Goal: Check status: Check status

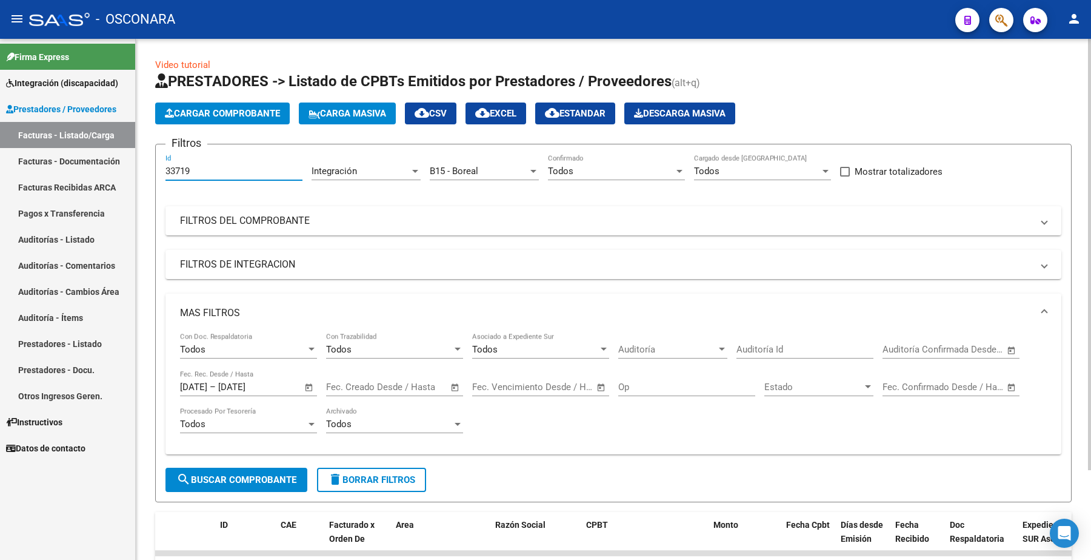
drag, startPoint x: 199, startPoint y: 169, endPoint x: 153, endPoint y: 159, distance: 46.5
click at [155, 166] on form "Filtros 33719 Id Integración Area B15 - Boreal Seleccionar Gerenciador Todos Co…" at bounding box center [613, 323] width 917 height 358
click at [253, 261] on mat-panel-title "FILTROS DE INTEGRACION" at bounding box center [606, 264] width 853 height 13
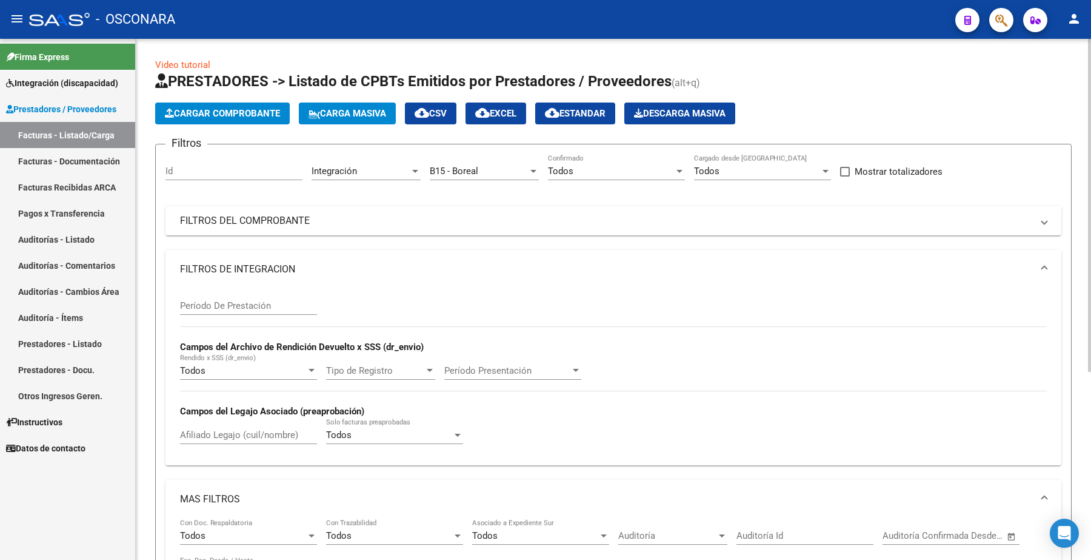
click at [236, 272] on mat-panel-title "FILTROS DE INTEGRACION" at bounding box center [606, 269] width 853 height 13
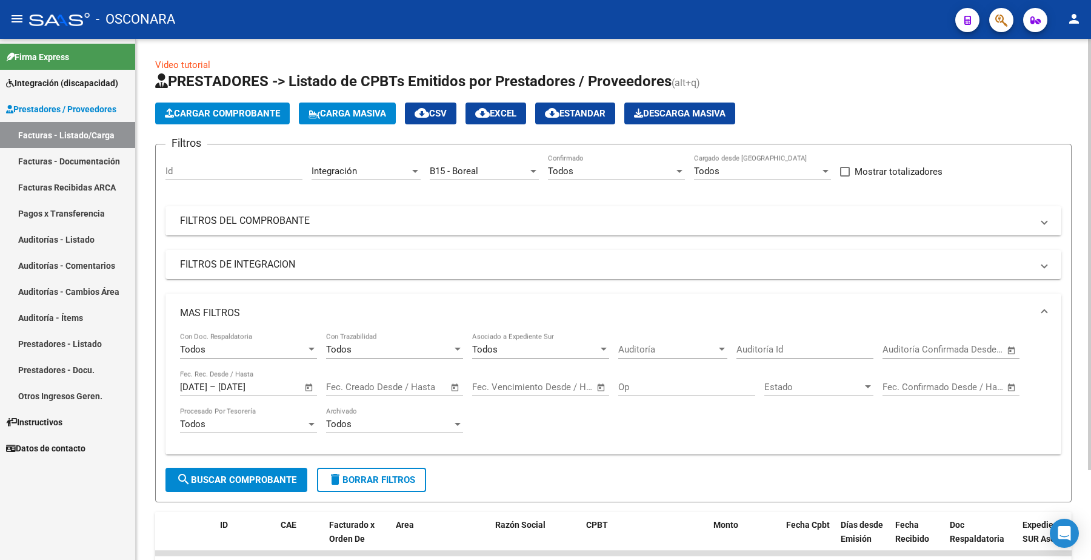
click at [250, 221] on mat-panel-title "FILTROS DEL COMPROBANTE" at bounding box center [606, 220] width 853 height 13
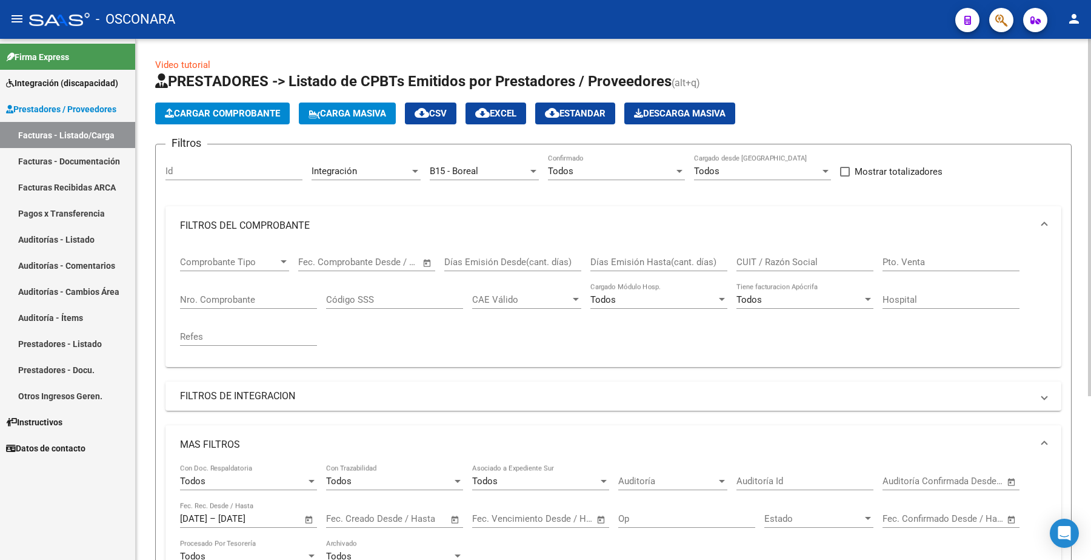
click at [223, 294] on input "Nro. Comprobante" at bounding box center [248, 299] width 137 height 11
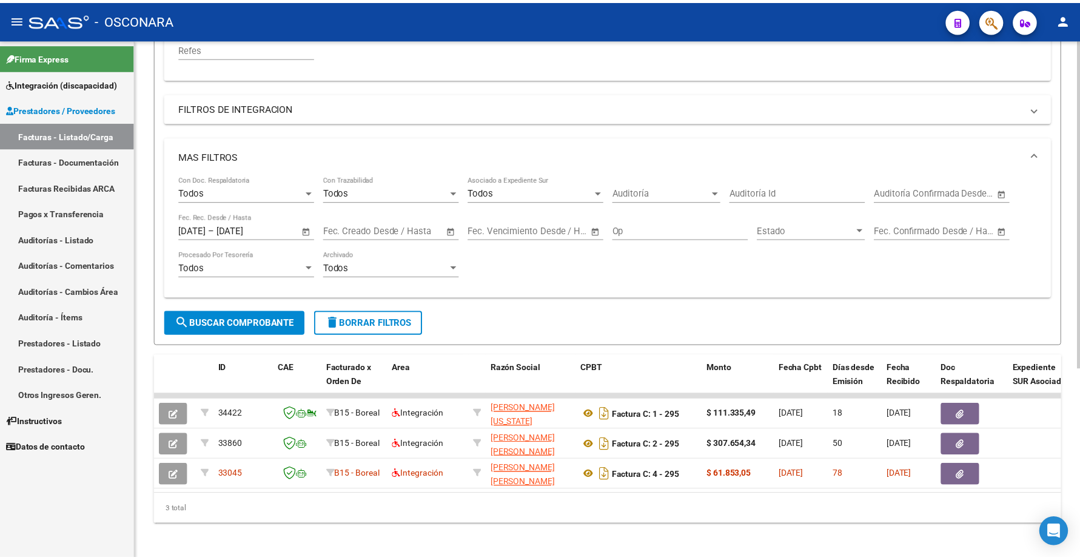
scroll to position [301, 0]
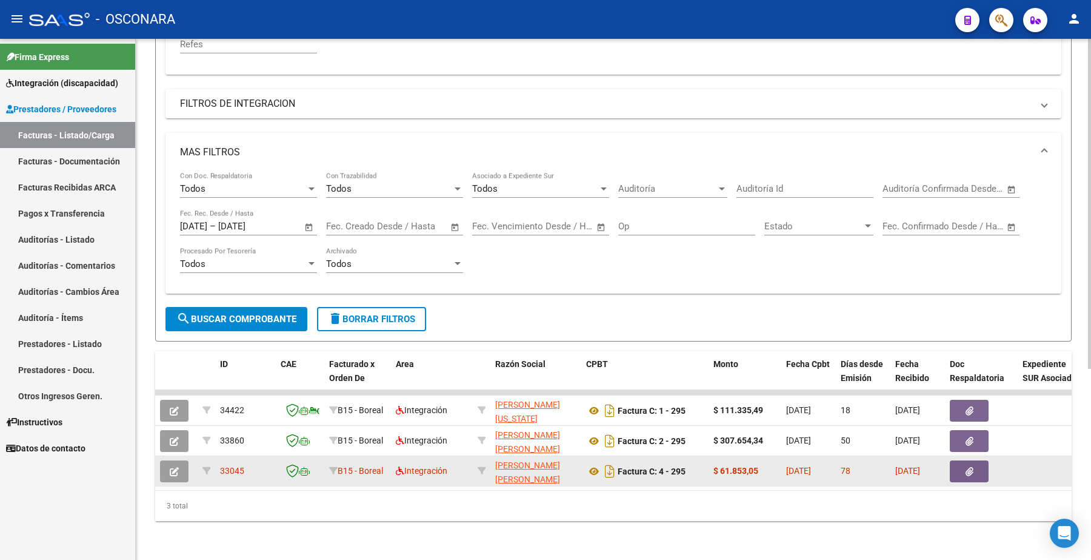
type input "294"
click at [179, 460] on button "button" at bounding box center [174, 471] width 28 height 22
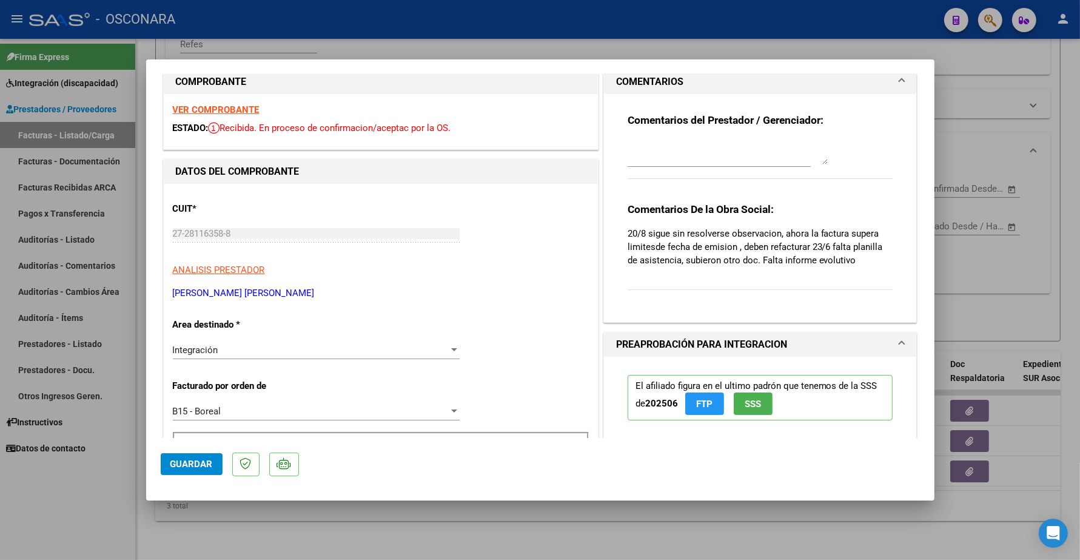
scroll to position [0, 0]
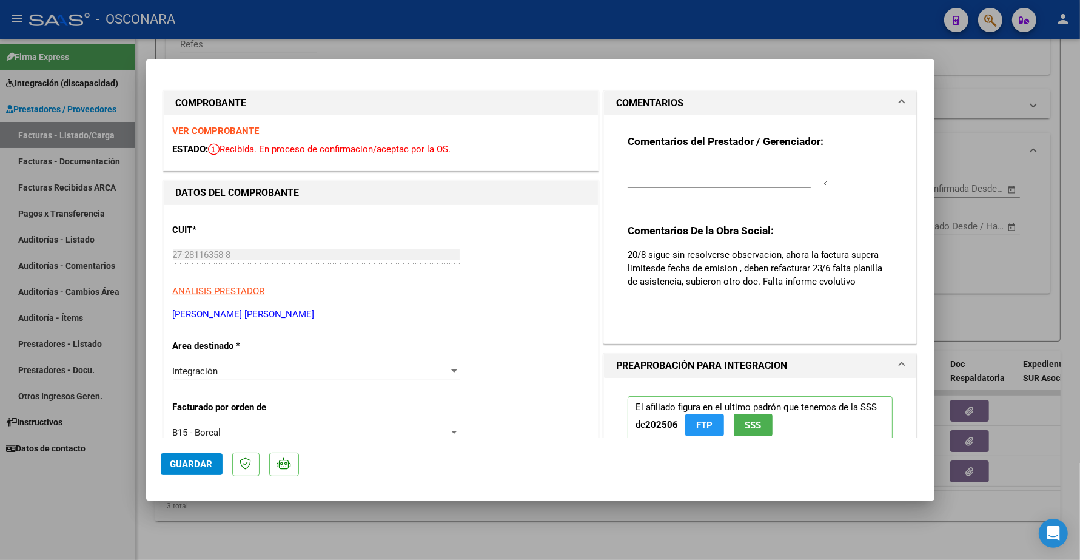
click at [227, 128] on strong "VER COMPROBANTE" at bounding box center [216, 131] width 87 height 11
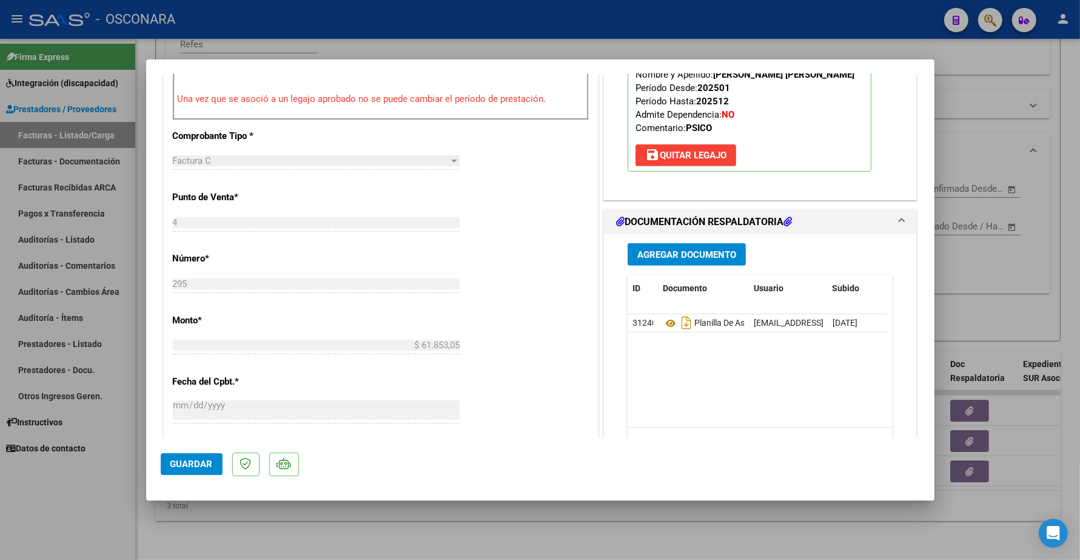
scroll to position [531, 0]
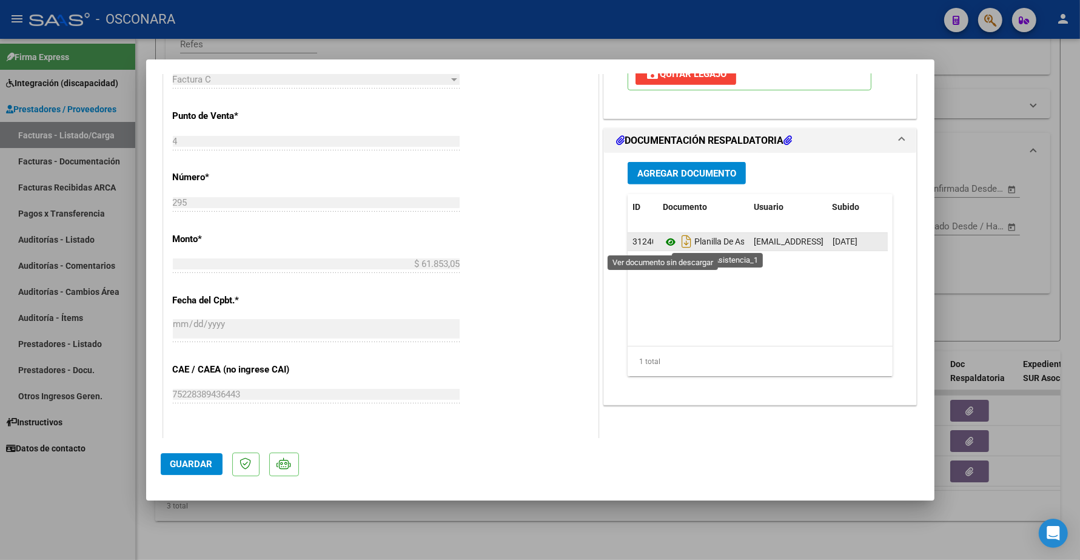
click at [663, 240] on icon at bounding box center [671, 242] width 16 height 15
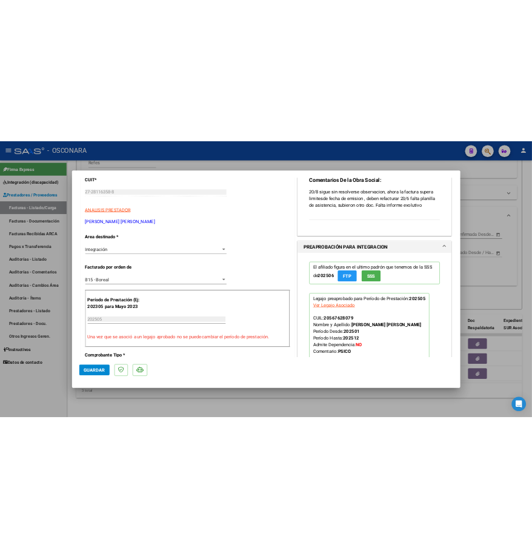
scroll to position [0, 0]
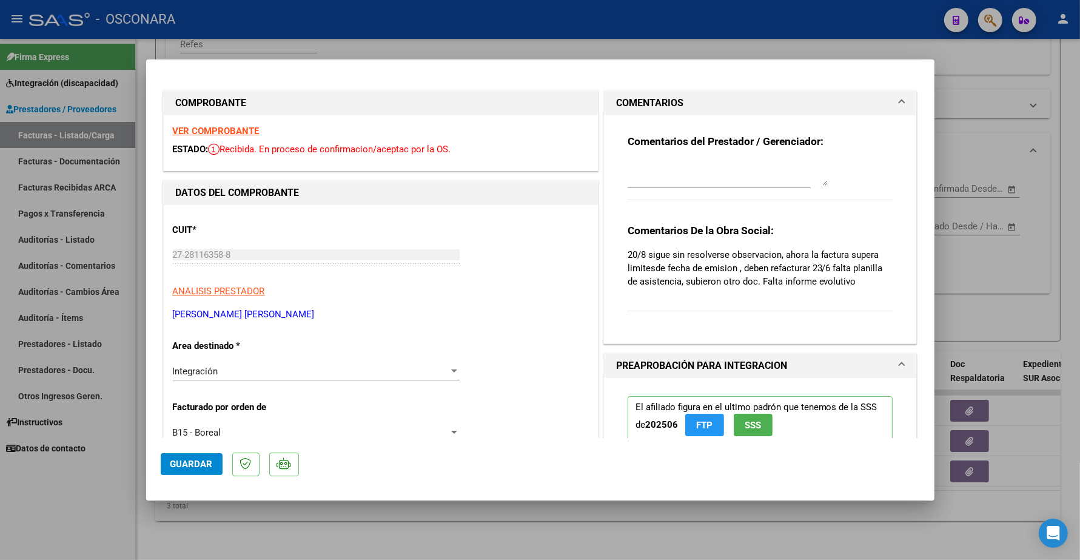
click at [213, 129] on strong "VER COMPROBANTE" at bounding box center [216, 131] width 87 height 11
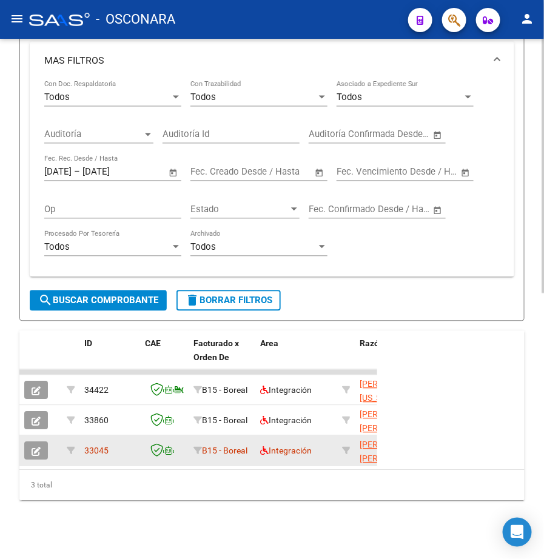
click at [38, 447] on icon "button" at bounding box center [36, 451] width 9 height 9
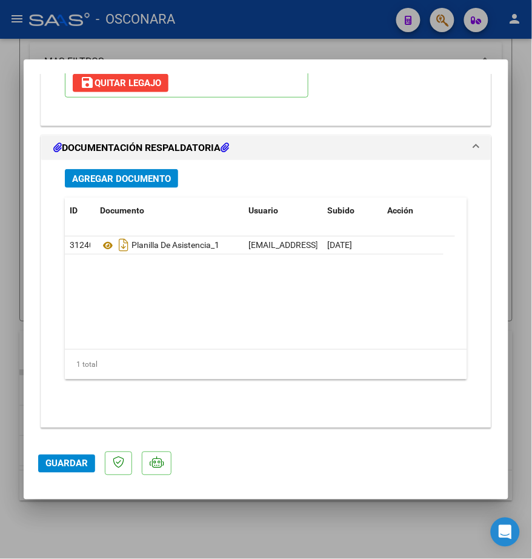
scroll to position [1598, 0]
click at [276, 506] on div at bounding box center [266, 279] width 532 height 559
type input "$ 0,00"
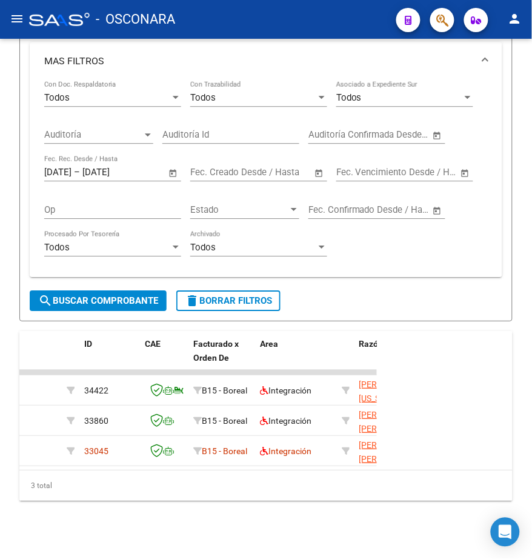
scroll to position [541, 0]
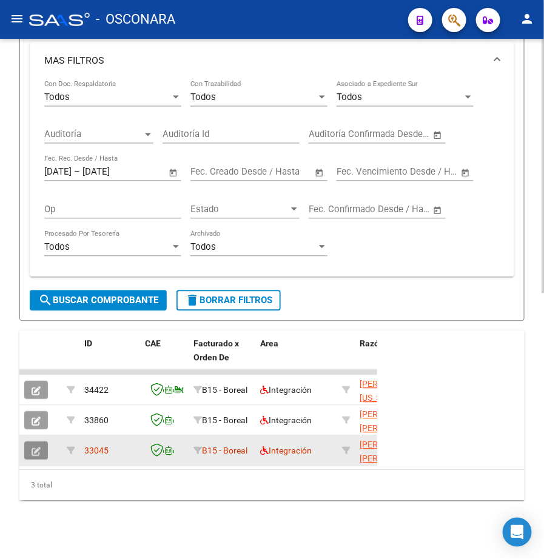
click at [38, 447] on icon "button" at bounding box center [36, 451] width 9 height 9
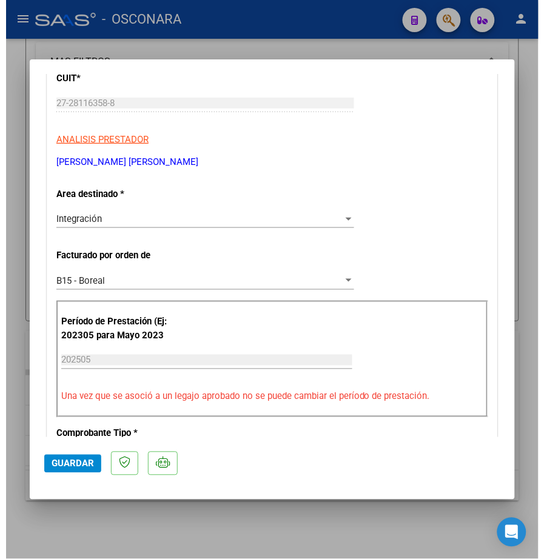
scroll to position [0, 0]
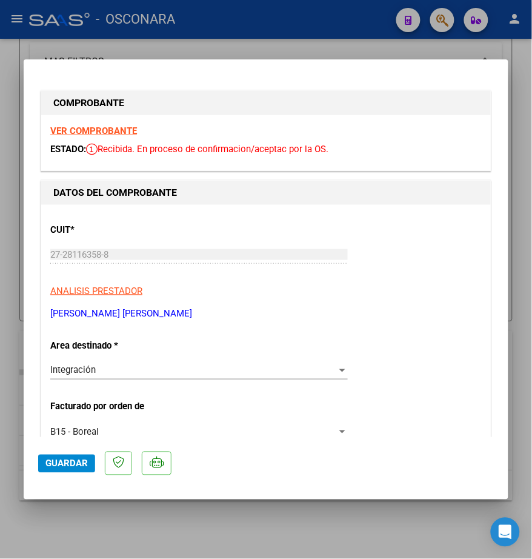
type input "$ 0,00"
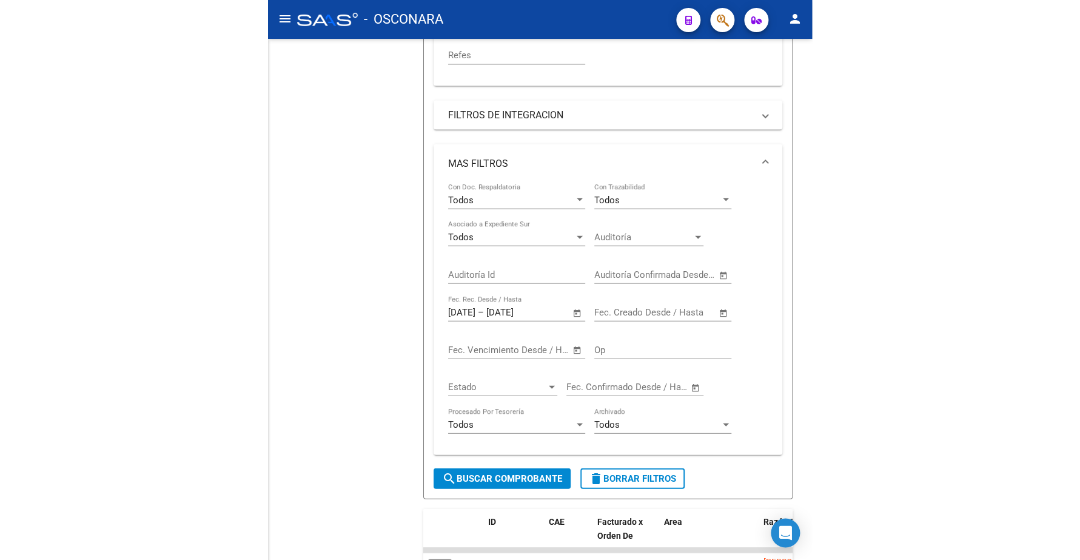
scroll to position [301, 0]
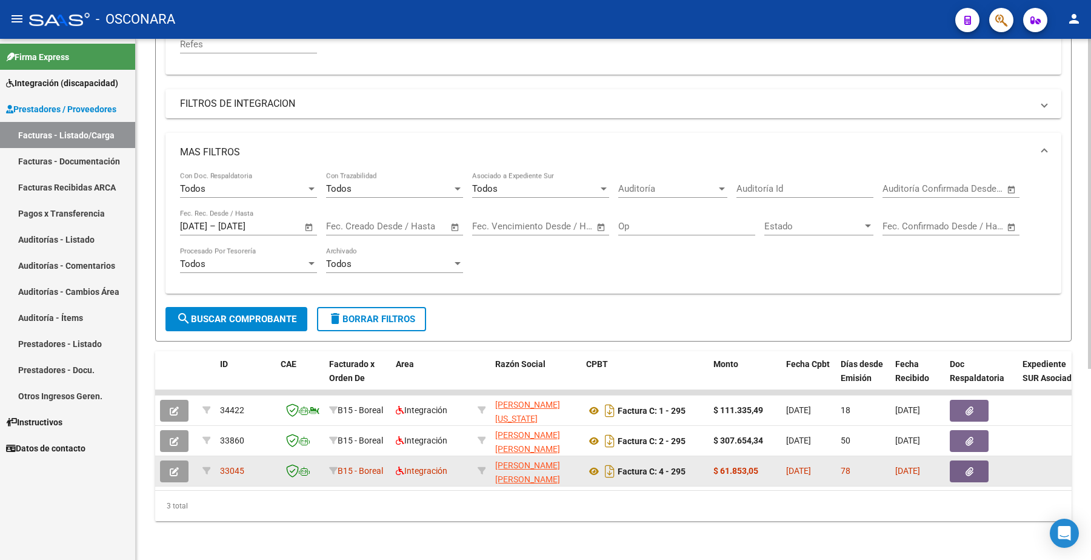
click at [176, 461] on button "button" at bounding box center [174, 471] width 28 height 22
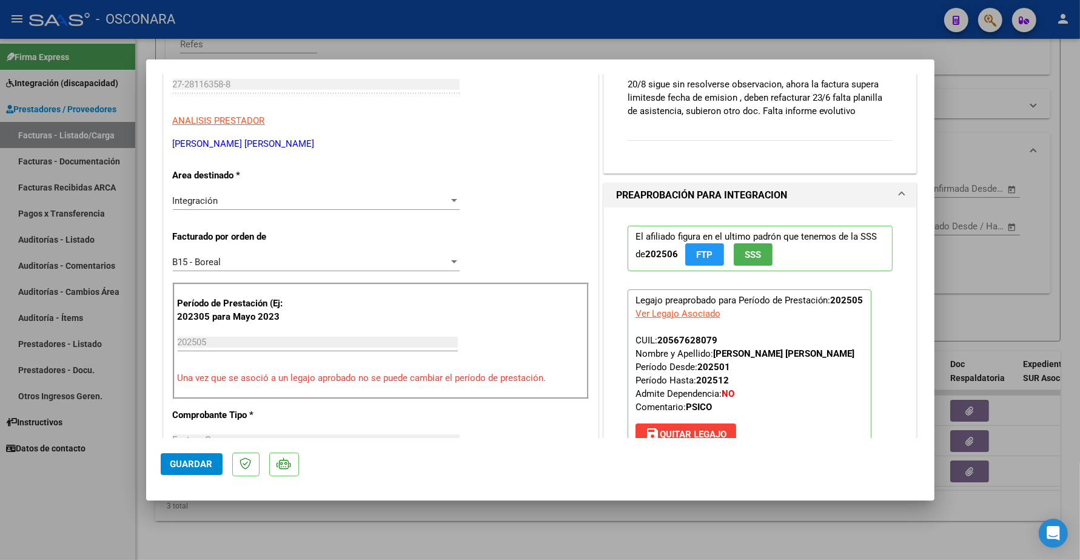
scroll to position [152, 0]
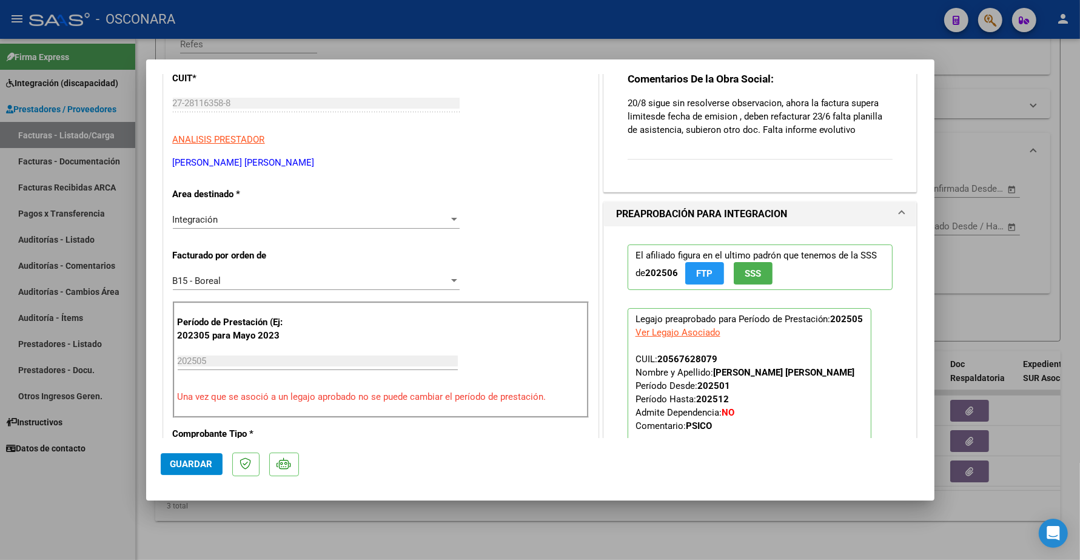
drag, startPoint x: 620, startPoint y: 100, endPoint x: 874, endPoint y: 138, distance: 256.8
click at [875, 138] on div "Comentarios De la Obra Social: 20/8 sigue sin resolverse observacion, ahora la …" at bounding box center [761, 122] width 266 height 101
copy p "20/8 sigue sin resolverse observacion, ahora la factura supera limitesde fecha …"
click at [809, 166] on div "Comentarios De la Obra Social: 20/8 sigue sin resolverse observacion, ahora la …" at bounding box center [761, 122] width 266 height 101
drag, startPoint x: 620, startPoint y: 101, endPoint x: 879, endPoint y: 107, distance: 259.6
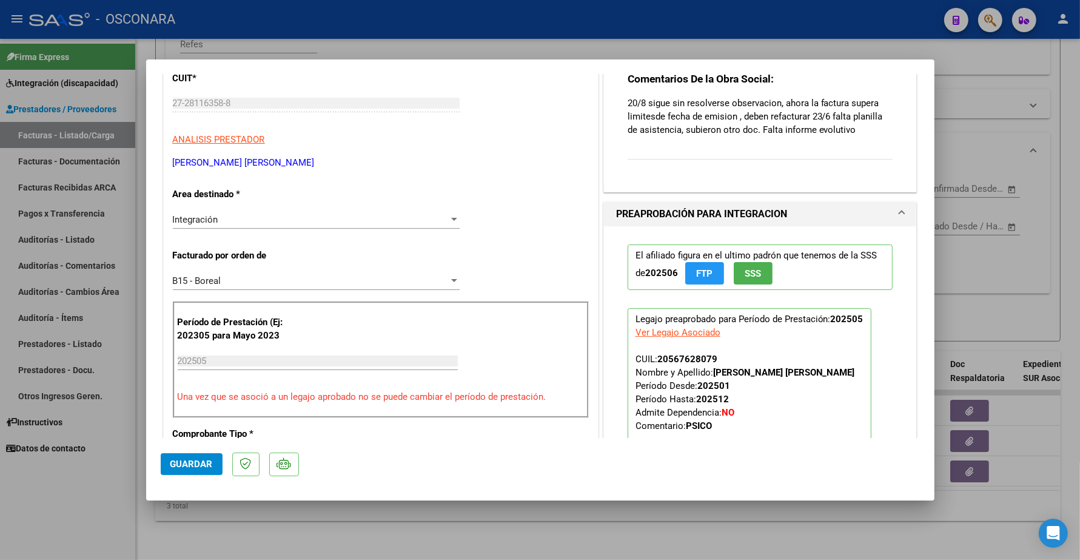
click at [879, 107] on div "Comentarios del Prestador / Gerenciador: Comentarios De la Obra Social: 20/8 si…" at bounding box center [760, 73] width 284 height 218
click at [874, 134] on p "20/8 sigue sin resolverse observacion, ahora la factura supera limitesde fecha …" at bounding box center [761, 116] width 266 height 40
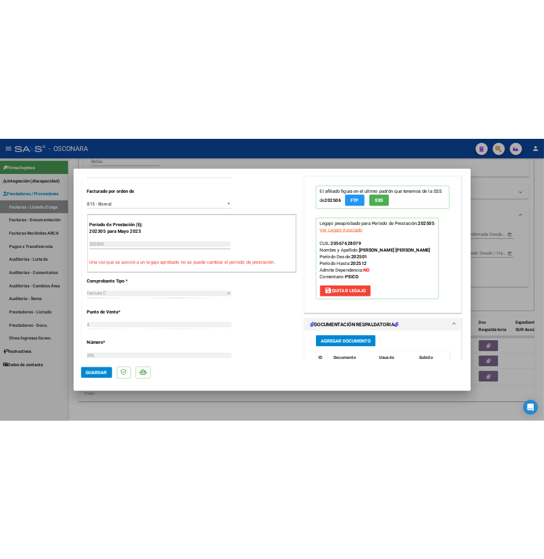
scroll to position [0, 0]
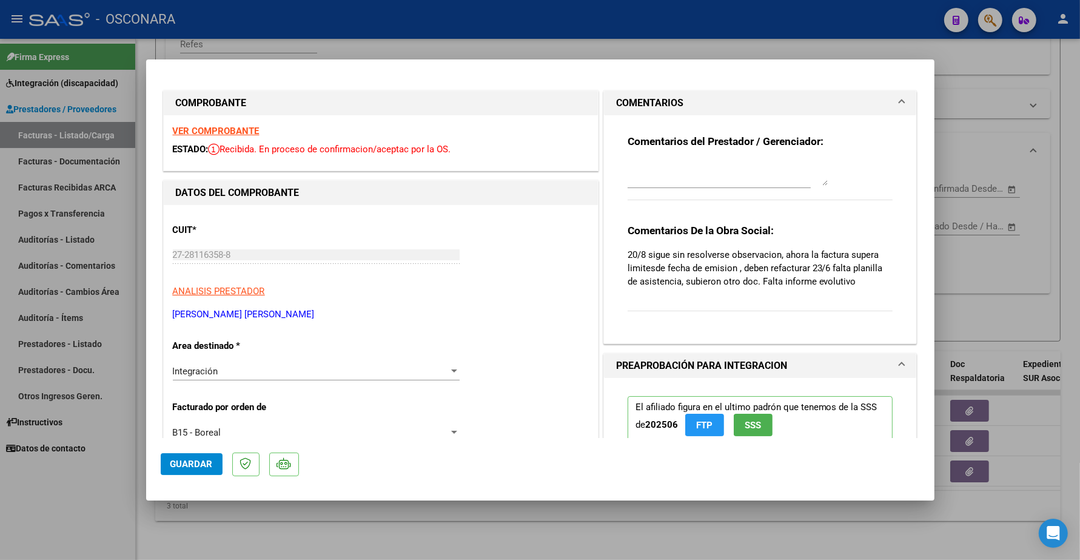
click at [934, 123] on mat-dialog-content "COMPROBANTE VER COMPROBANTE ESTADO: Recibida. En proceso de confirmacion/acepta…" at bounding box center [540, 256] width 788 height 364
click at [577, 41] on div at bounding box center [540, 280] width 1080 height 560
type input "$ 0,00"
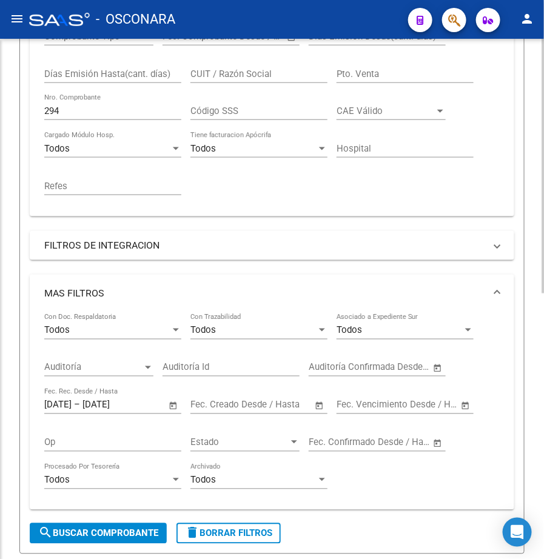
scroll to position [451, 0]
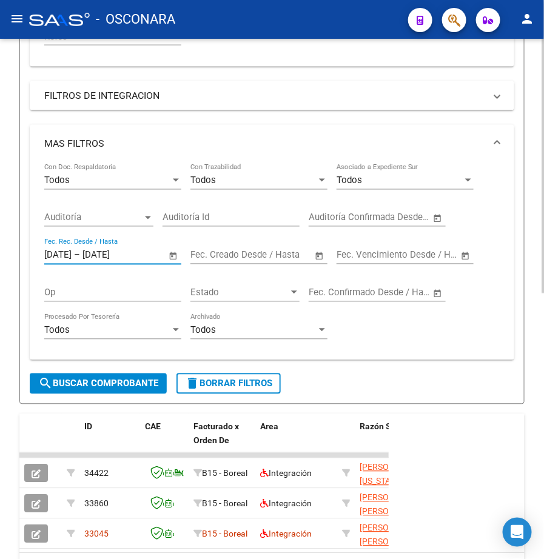
drag, startPoint x: 142, startPoint y: 255, endPoint x: 7, endPoint y: 232, distance: 137.7
click at [7, 232] on div "Video tutorial PRESTADORES -> Listado de CPBTs Emitidos por Prestadores / Prove…" at bounding box center [272, 115] width 544 height 1054
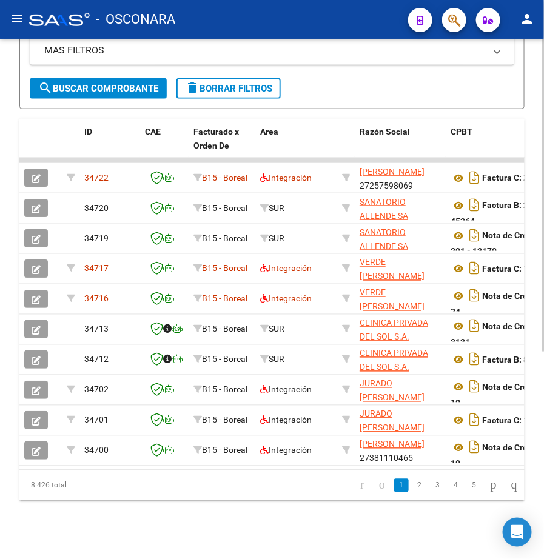
scroll to position [344, 0]
click at [412, 489] on link "2" at bounding box center [419, 485] width 15 height 13
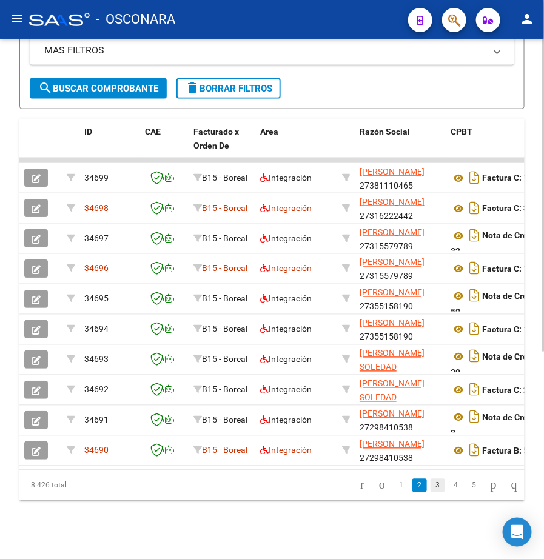
click at [431, 486] on link "3" at bounding box center [438, 485] width 15 height 13
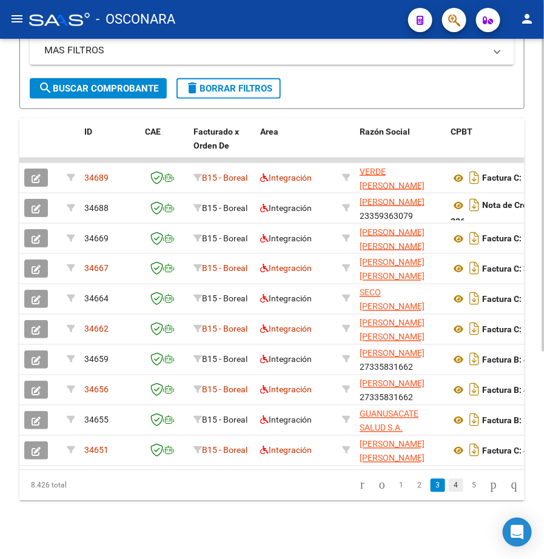
click at [449, 489] on link "4" at bounding box center [456, 485] width 15 height 13
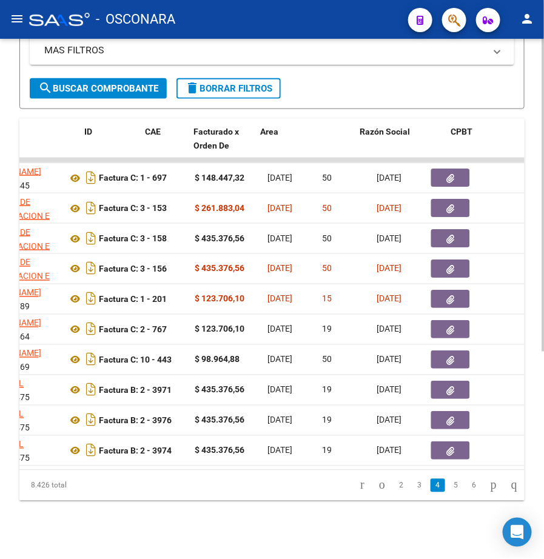
scroll to position [0, 0]
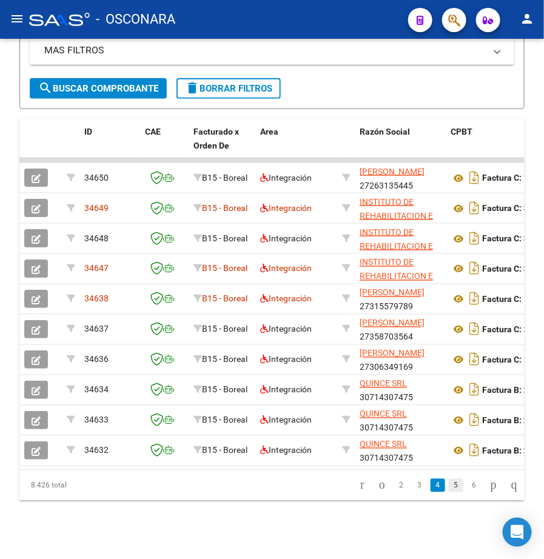
click at [449, 486] on link "5" at bounding box center [456, 485] width 15 height 13
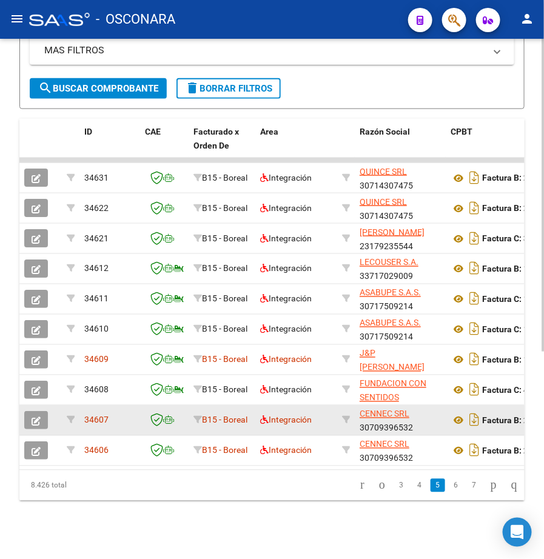
click at [32, 417] on icon "button" at bounding box center [36, 421] width 9 height 9
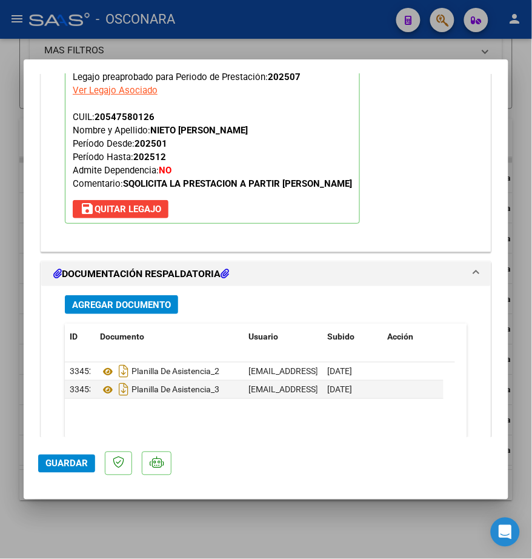
scroll to position [1440, 0]
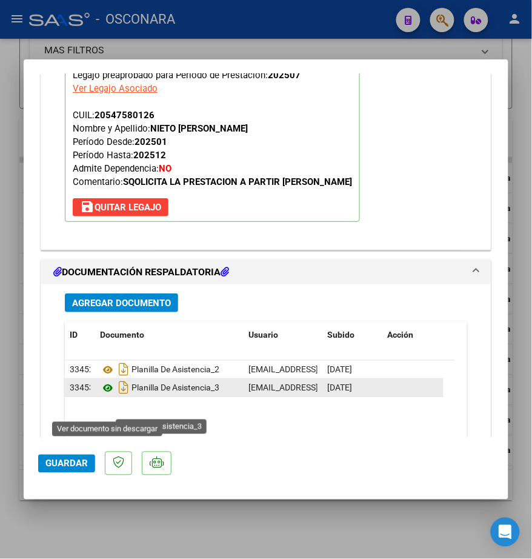
click at [104, 395] on icon at bounding box center [108, 388] width 16 height 15
click at [107, 395] on icon at bounding box center [108, 388] width 16 height 15
click at [108, 395] on icon at bounding box center [108, 388] width 16 height 15
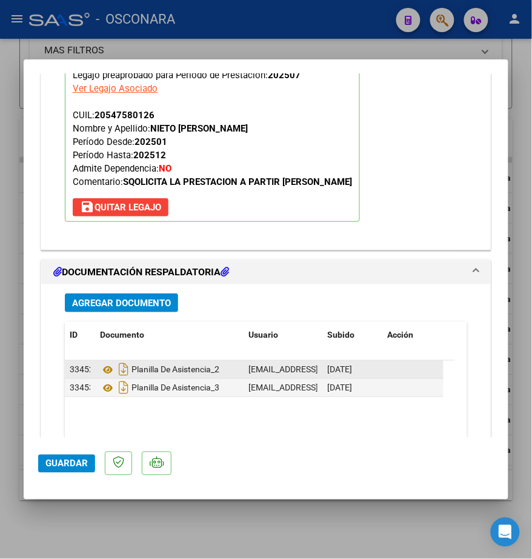
type input "$ 0,00"
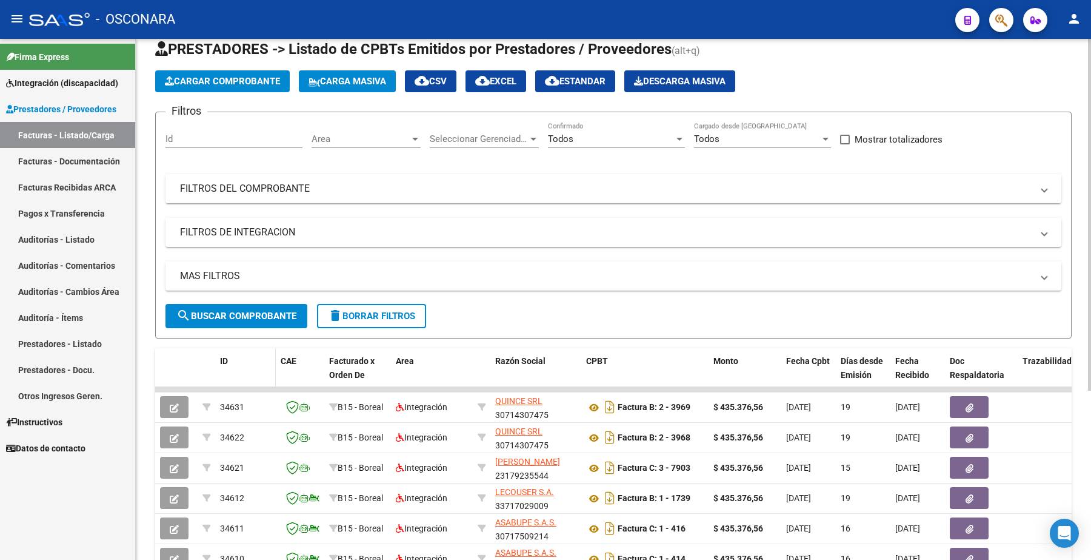
scroll to position [0, 0]
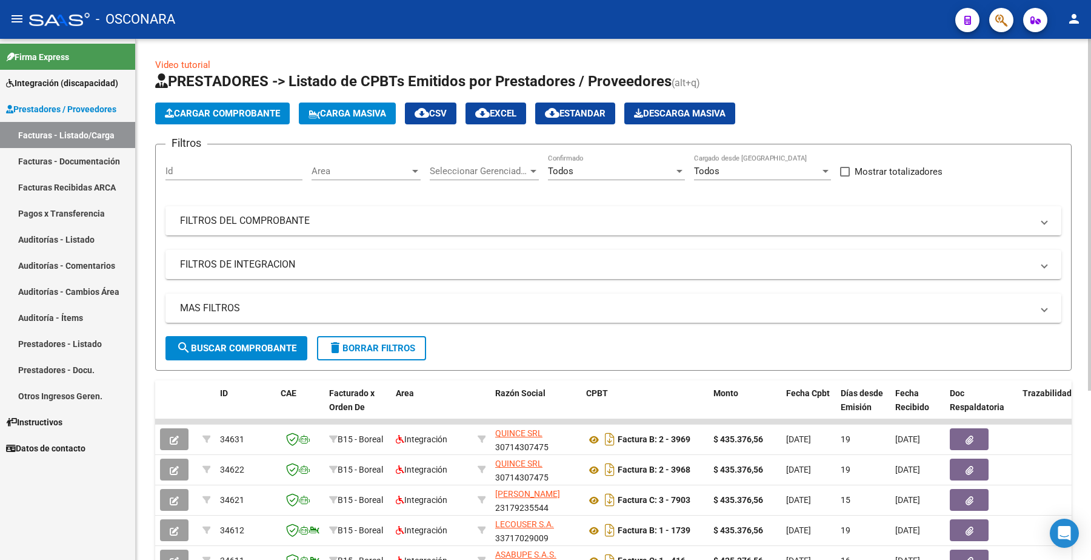
click at [276, 224] on mat-panel-title "FILTROS DEL COMPROBANTE" at bounding box center [606, 220] width 853 height 13
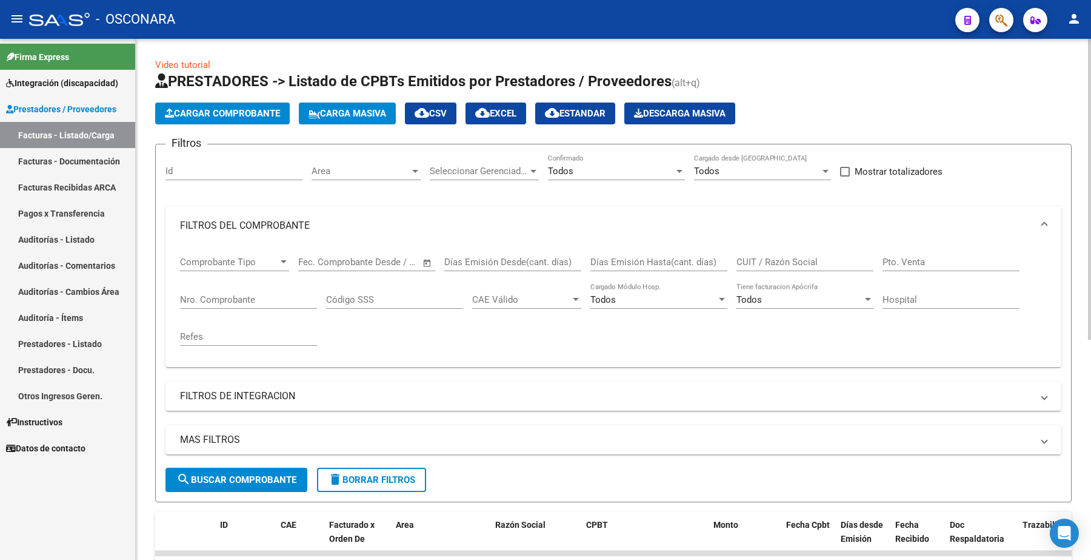
click at [543, 261] on input "CUIT / Razón Social" at bounding box center [805, 261] width 137 height 11
paste input "27366503701"
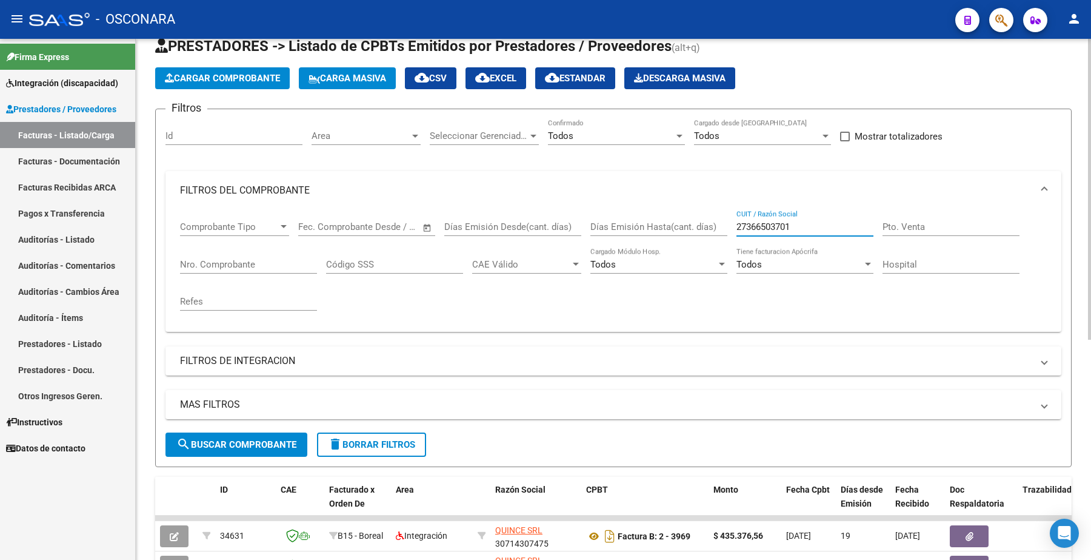
scroll to position [76, 0]
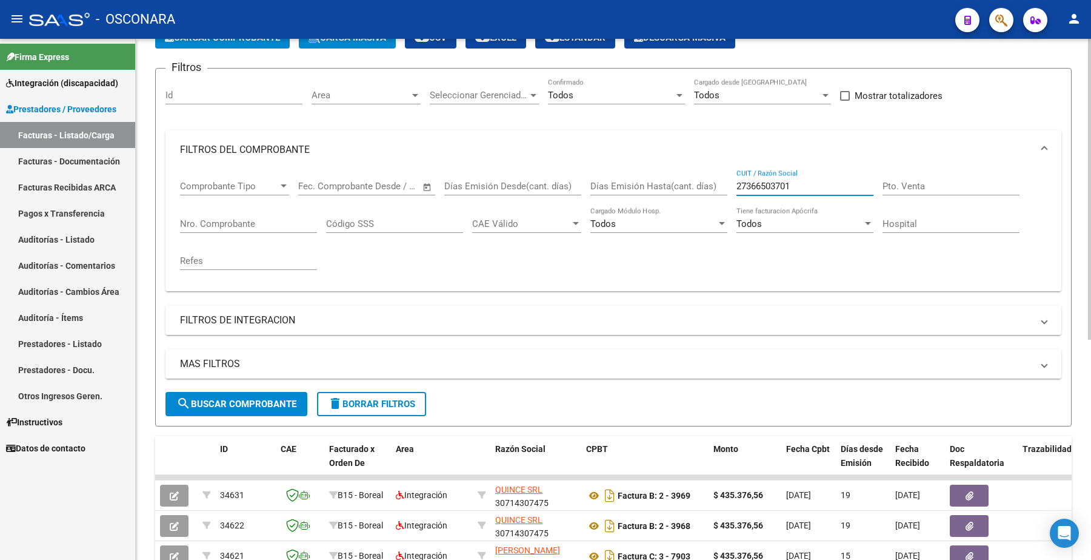
type input "27366503701"
click at [244, 405] on span "search Buscar Comprobante" at bounding box center [236, 403] width 120 height 11
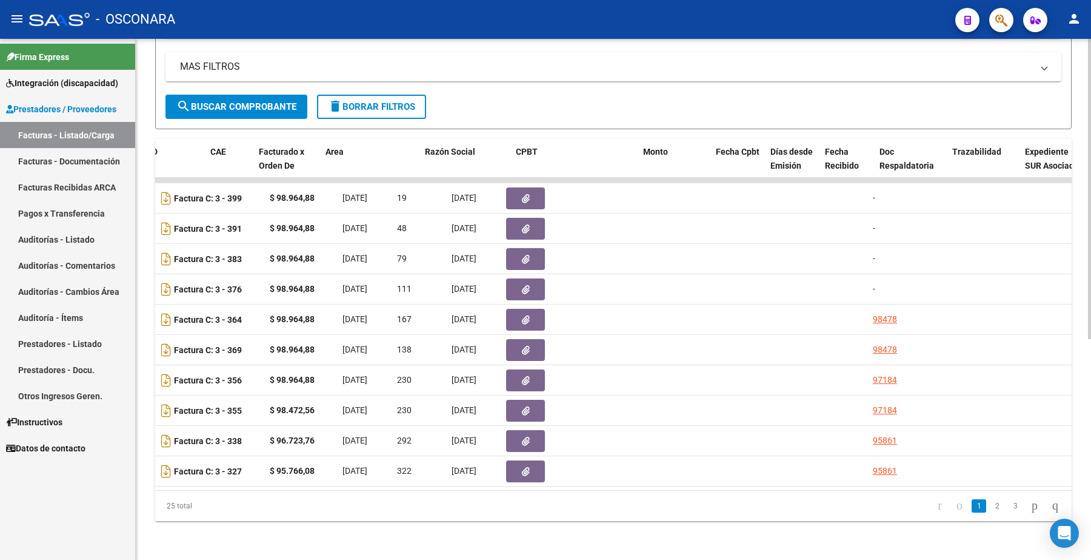
scroll to position [0, 0]
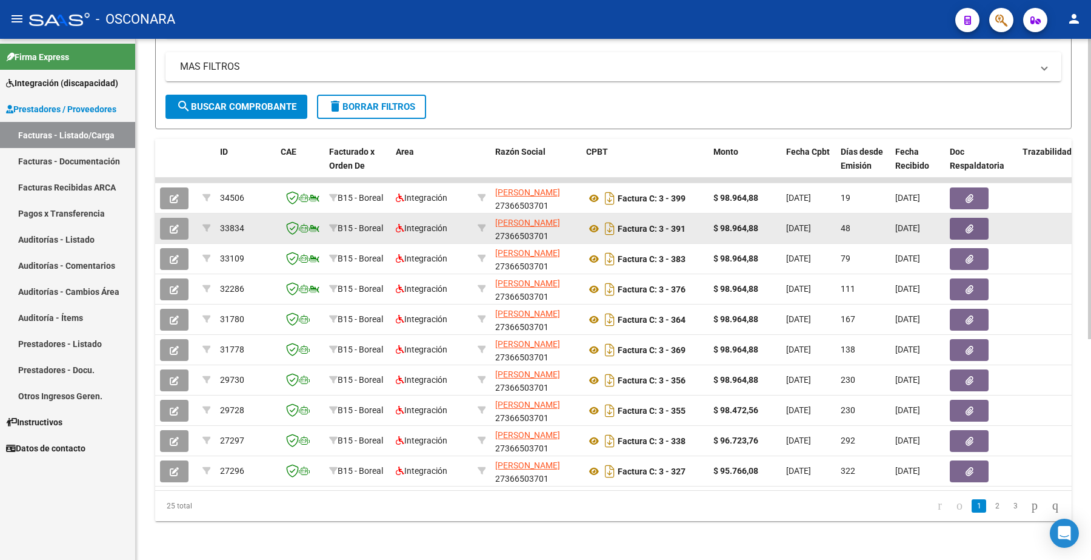
click at [180, 218] on button "button" at bounding box center [174, 229] width 28 height 22
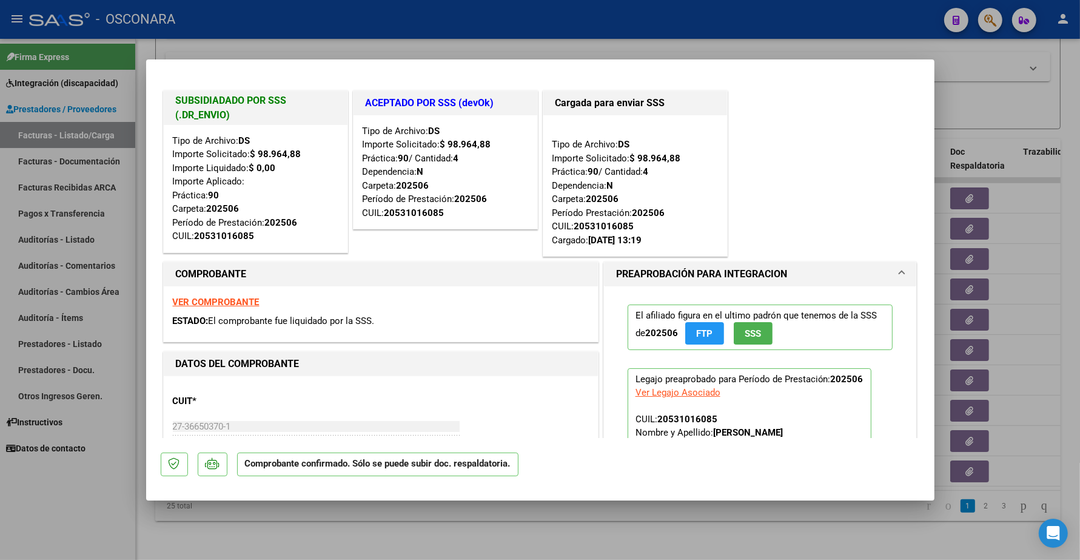
type input "$ 0,00"
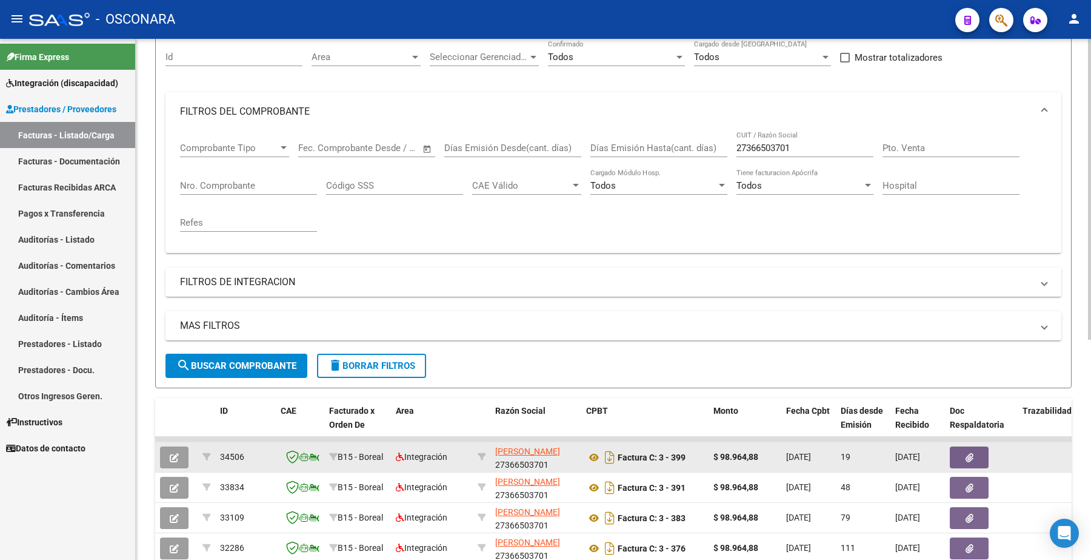
scroll to position [79, 0]
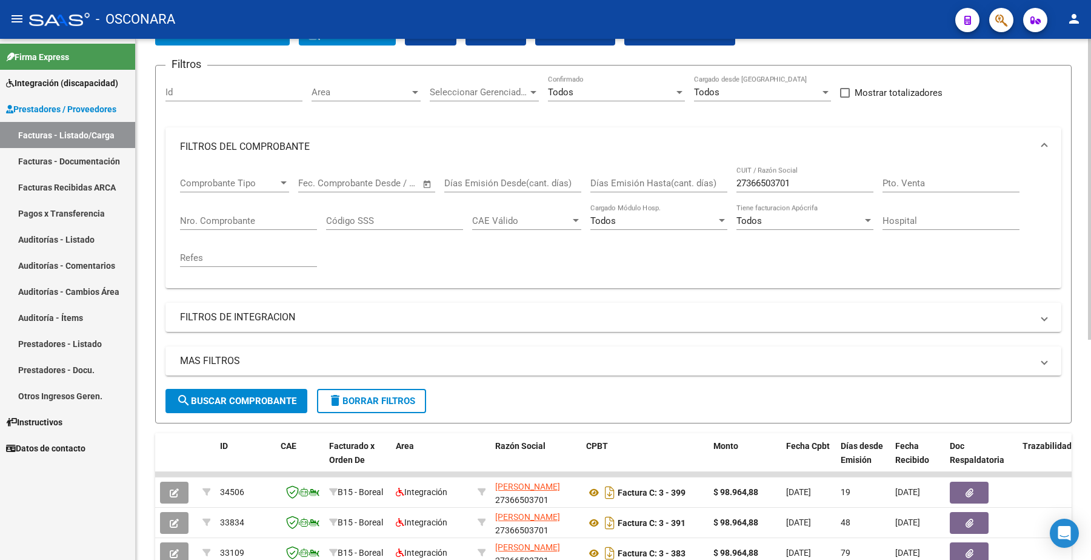
click at [213, 219] on input "Nro. Comprobante" at bounding box center [248, 220] width 137 height 11
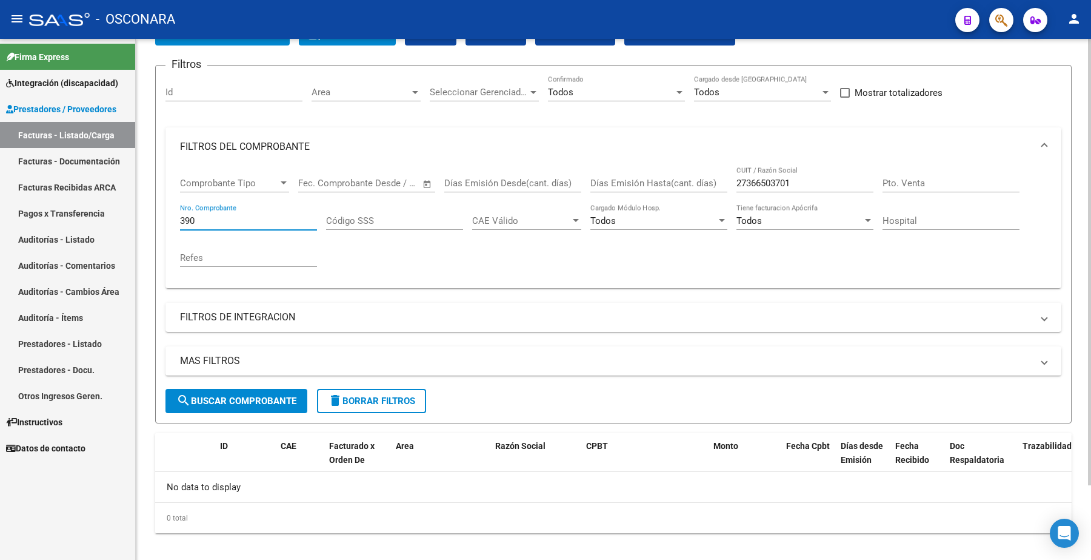
type input "390"
click at [246, 395] on span "search Buscar Comprobante" at bounding box center [236, 400] width 120 height 11
drag, startPoint x: 201, startPoint y: 216, endPoint x: 164, endPoint y: 220, distance: 37.2
click at [164, 220] on form "Filtros Id Area Area Seleccionar Gerenciador Seleccionar Gerenciador Todos Conf…" at bounding box center [613, 244] width 917 height 358
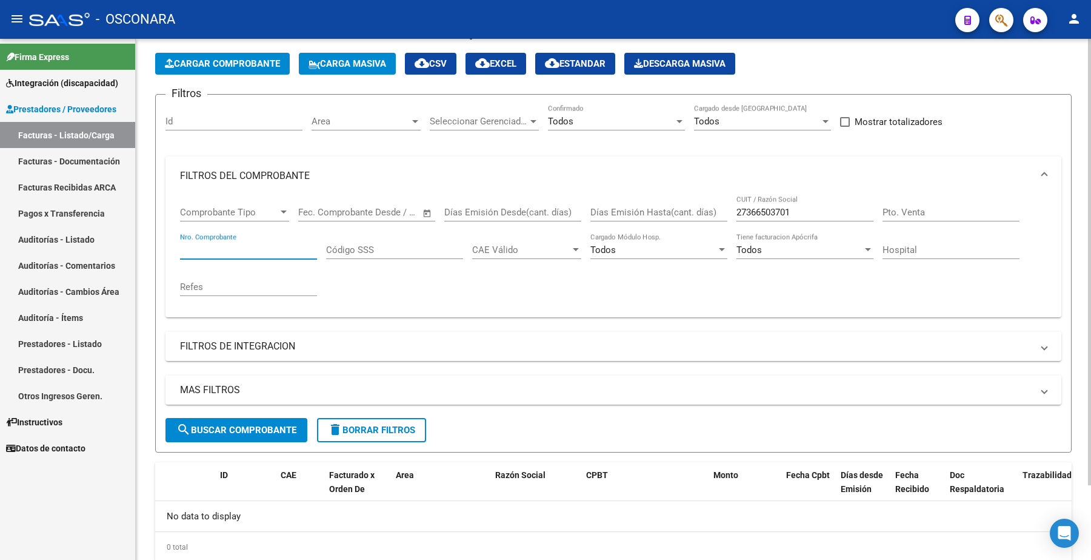
scroll to position [0, 0]
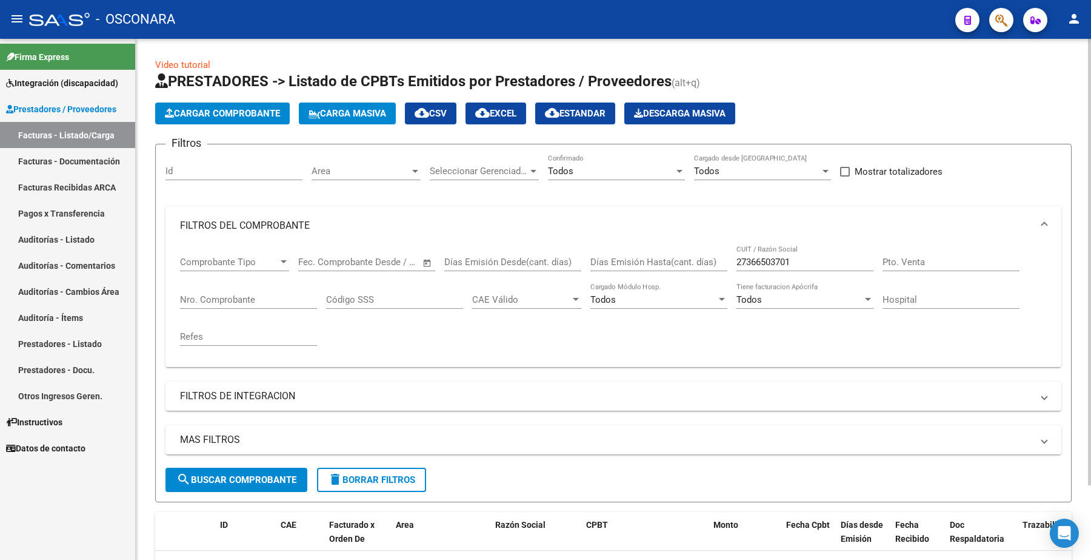
click at [192, 298] on input "Nro. Comprobante" at bounding box center [248, 299] width 137 height 11
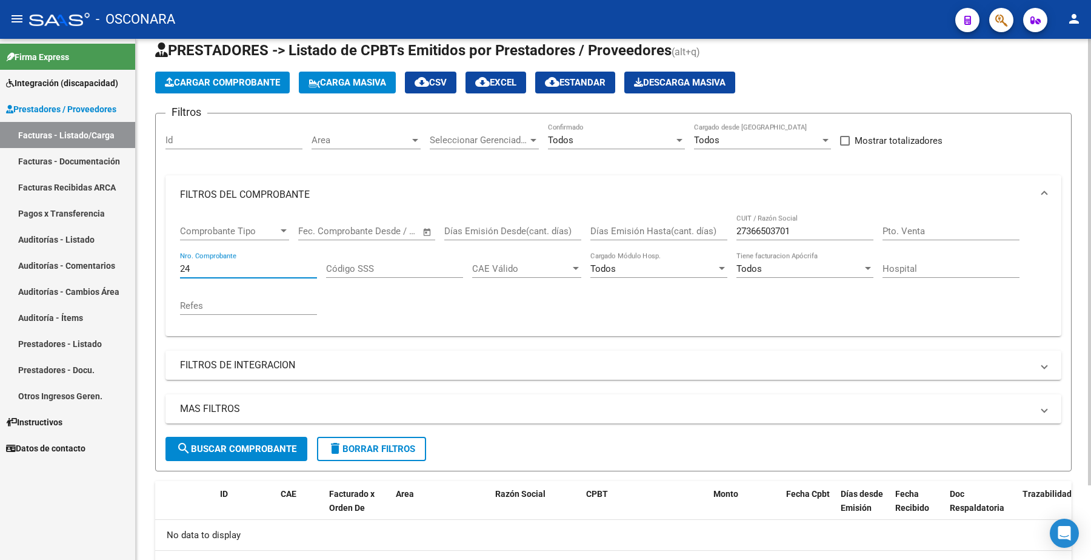
scroll to position [13, 0]
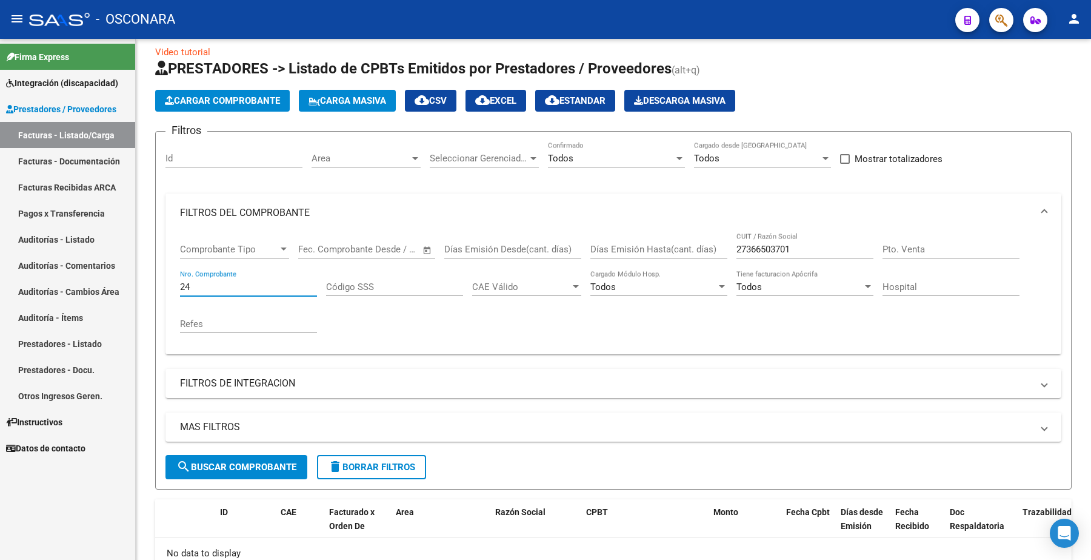
drag, startPoint x: 201, startPoint y: 283, endPoint x: 125, endPoint y: 269, distance: 77.2
click at [130, 283] on mat-sidenav-container "Firma Express Integración (discapacidad) Certificado Discapacidad Legajos Prest…" at bounding box center [545, 299] width 1091 height 521
paste input "33001"
type input "3"
click at [217, 155] on input "Id" at bounding box center [234, 158] width 137 height 11
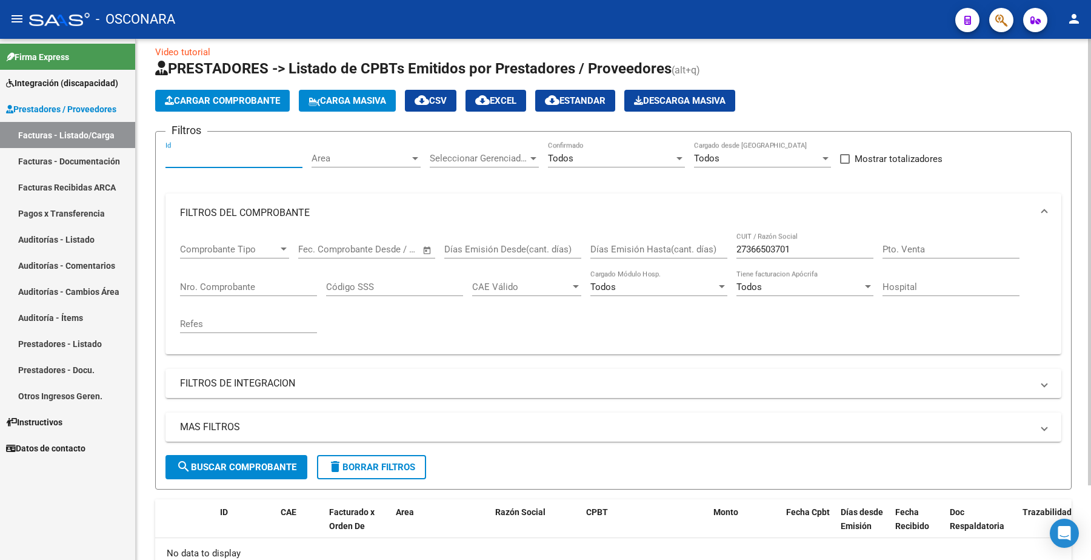
paste input "33001"
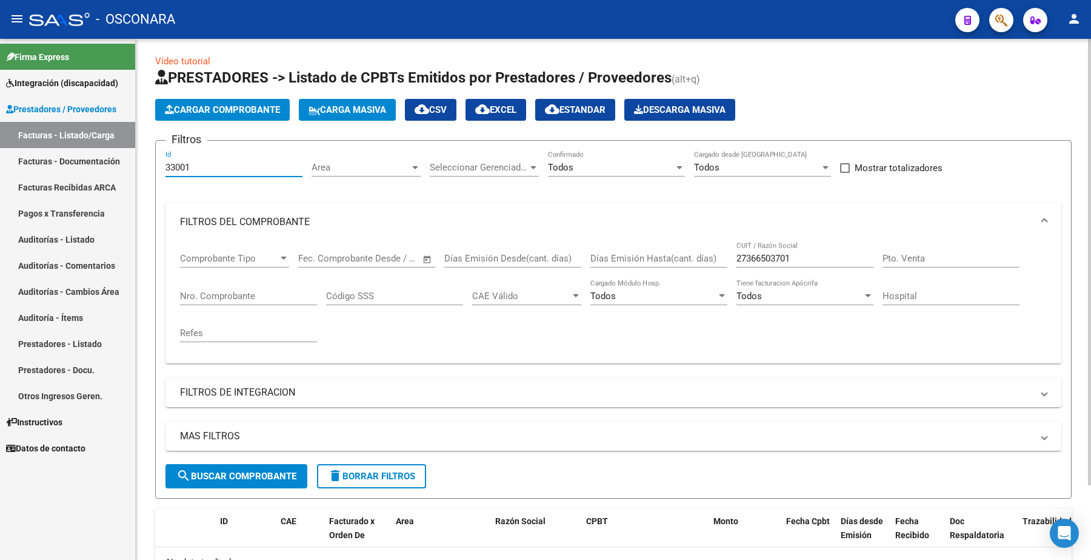
scroll to position [0, 0]
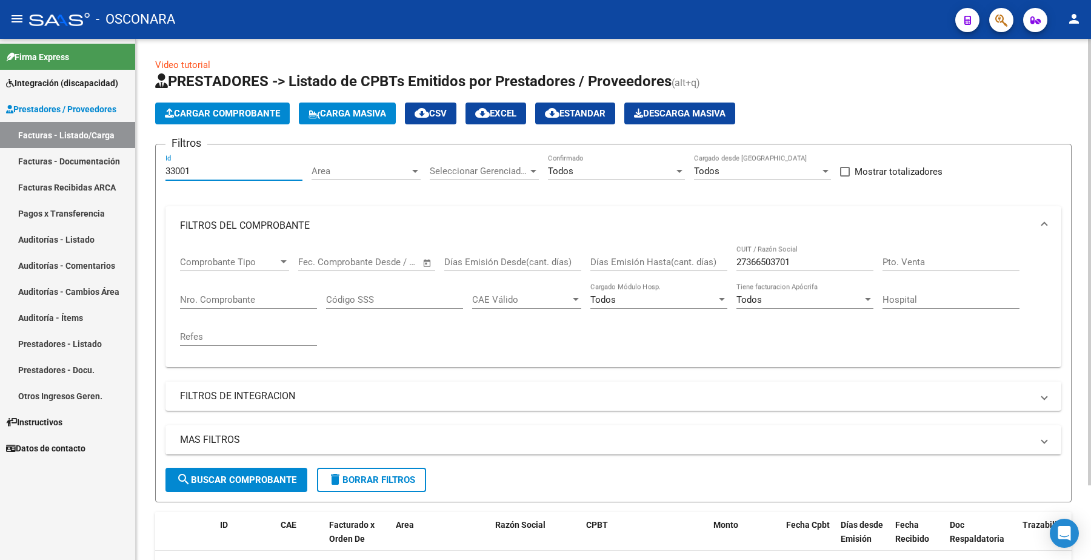
type input "33001"
drag, startPoint x: 807, startPoint y: 260, endPoint x: 626, endPoint y: 261, distance: 181.3
click at [543, 267] on div "Comprobante Tipo Comprobante Tipo Start date – End date Fec. Comprobante Desde …" at bounding box center [613, 301] width 867 height 112
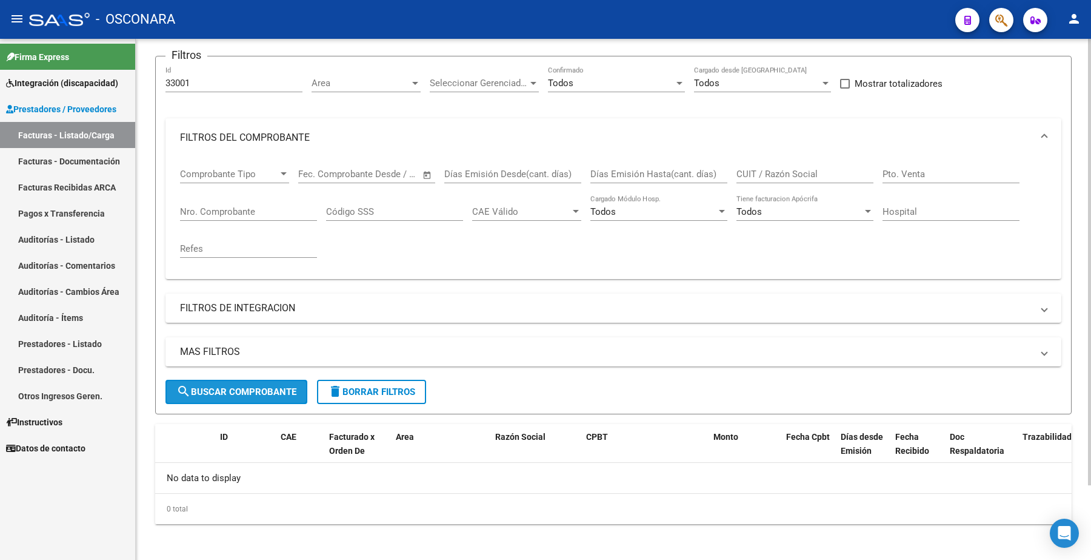
click at [255, 380] on button "search Buscar Comprobante" at bounding box center [237, 392] width 142 height 24
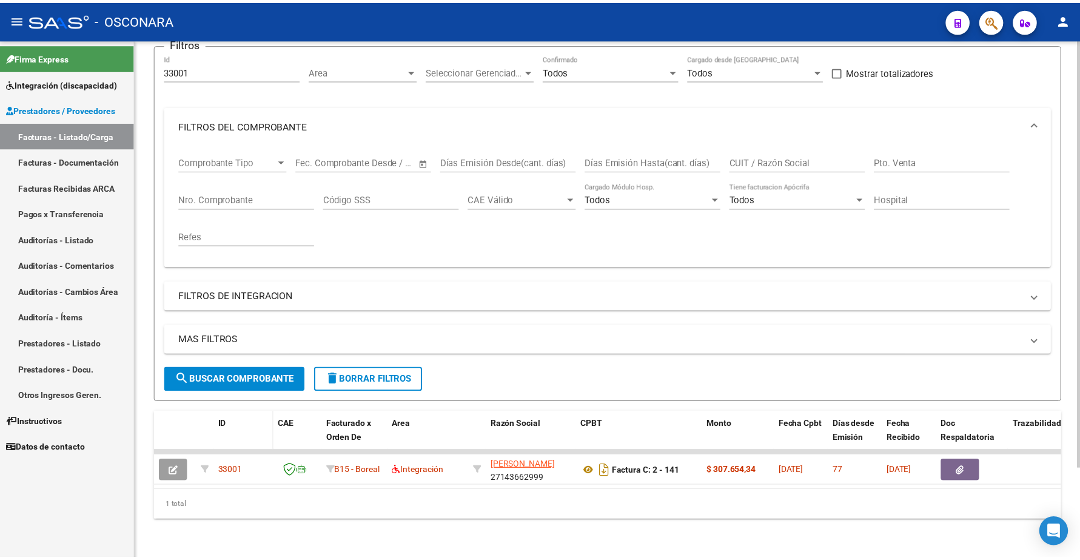
scroll to position [109, 0]
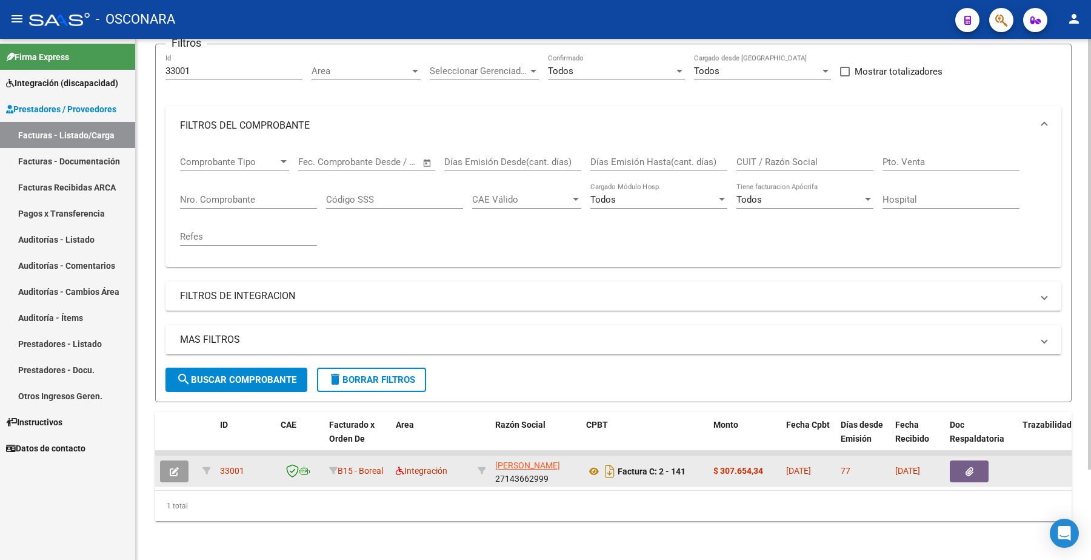
click at [172, 467] on icon "button" at bounding box center [174, 471] width 9 height 9
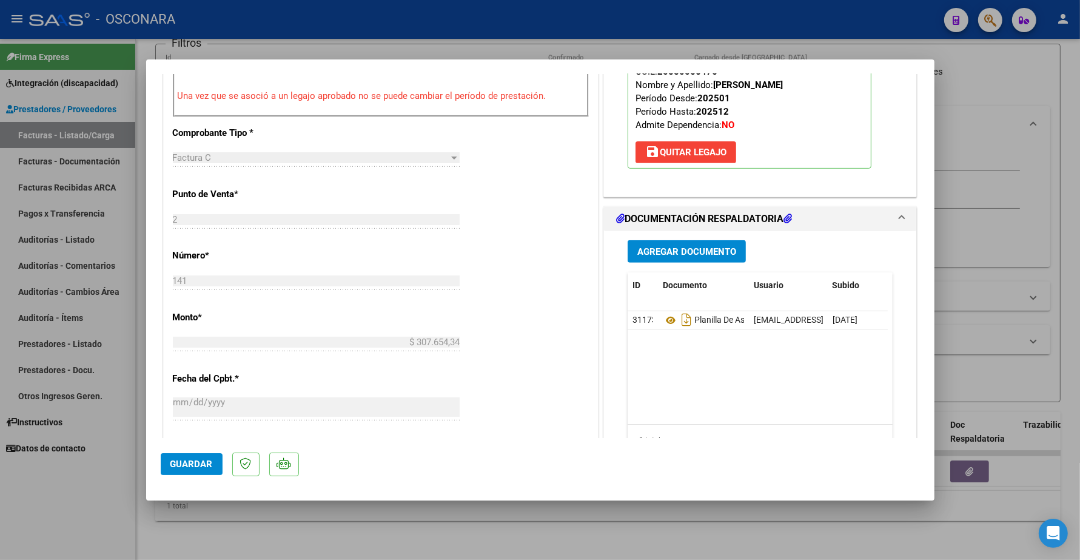
scroll to position [455, 0]
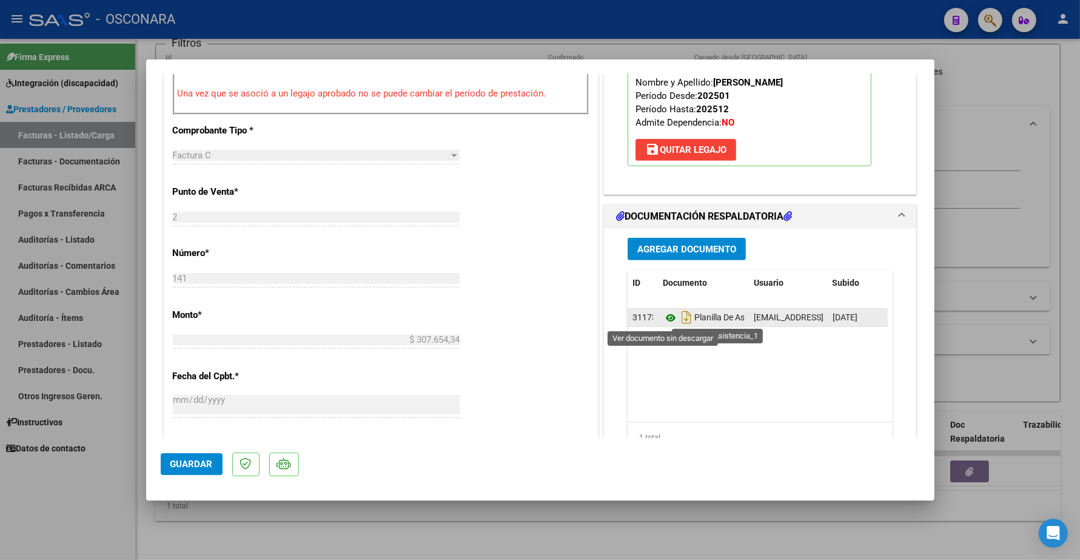
click at [543, 318] on icon at bounding box center [671, 317] width 16 height 15
